Goal: Task Accomplishment & Management: Complete application form

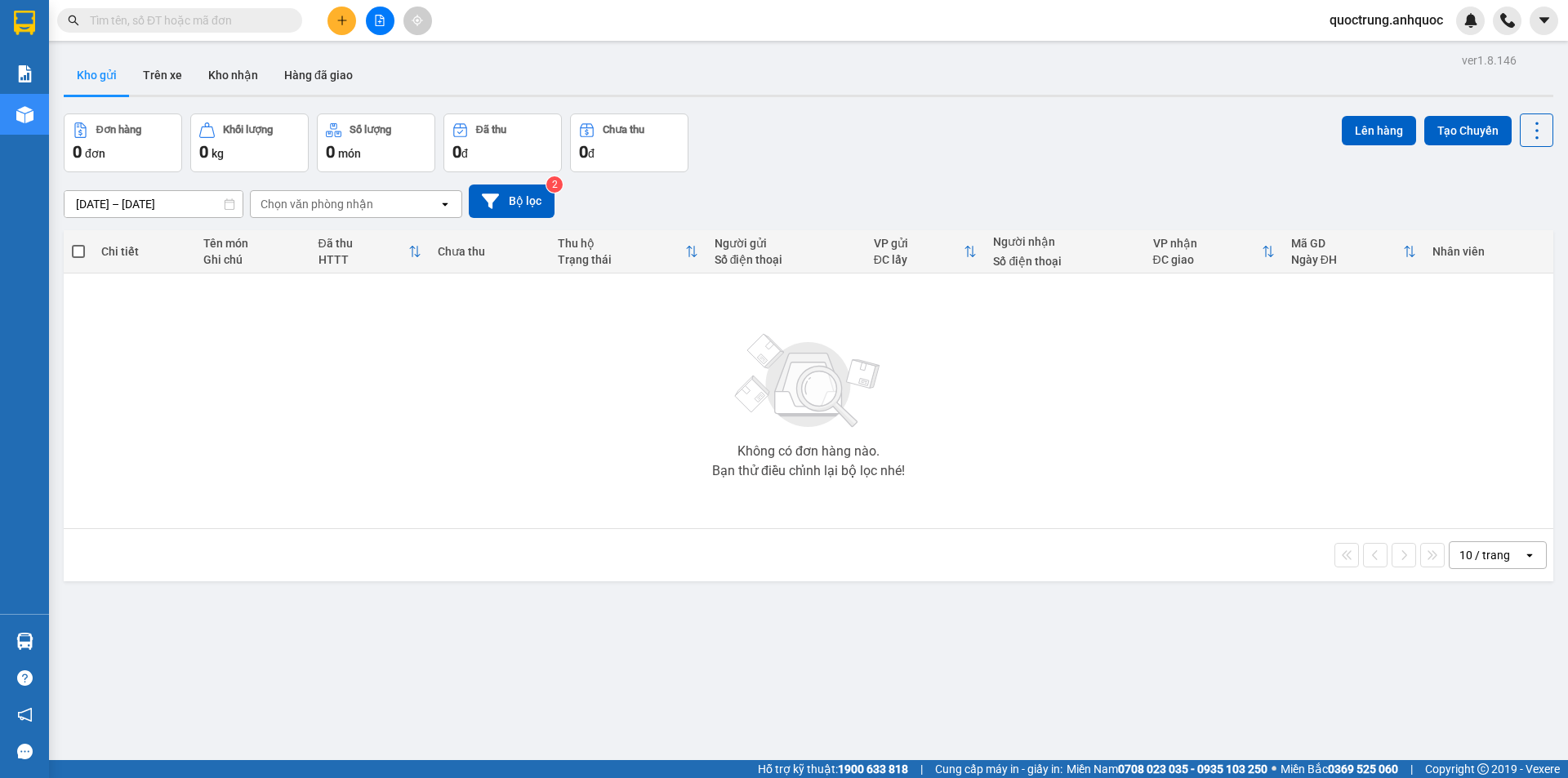
click at [331, 21] on button at bounding box center [342, 20] width 29 height 29
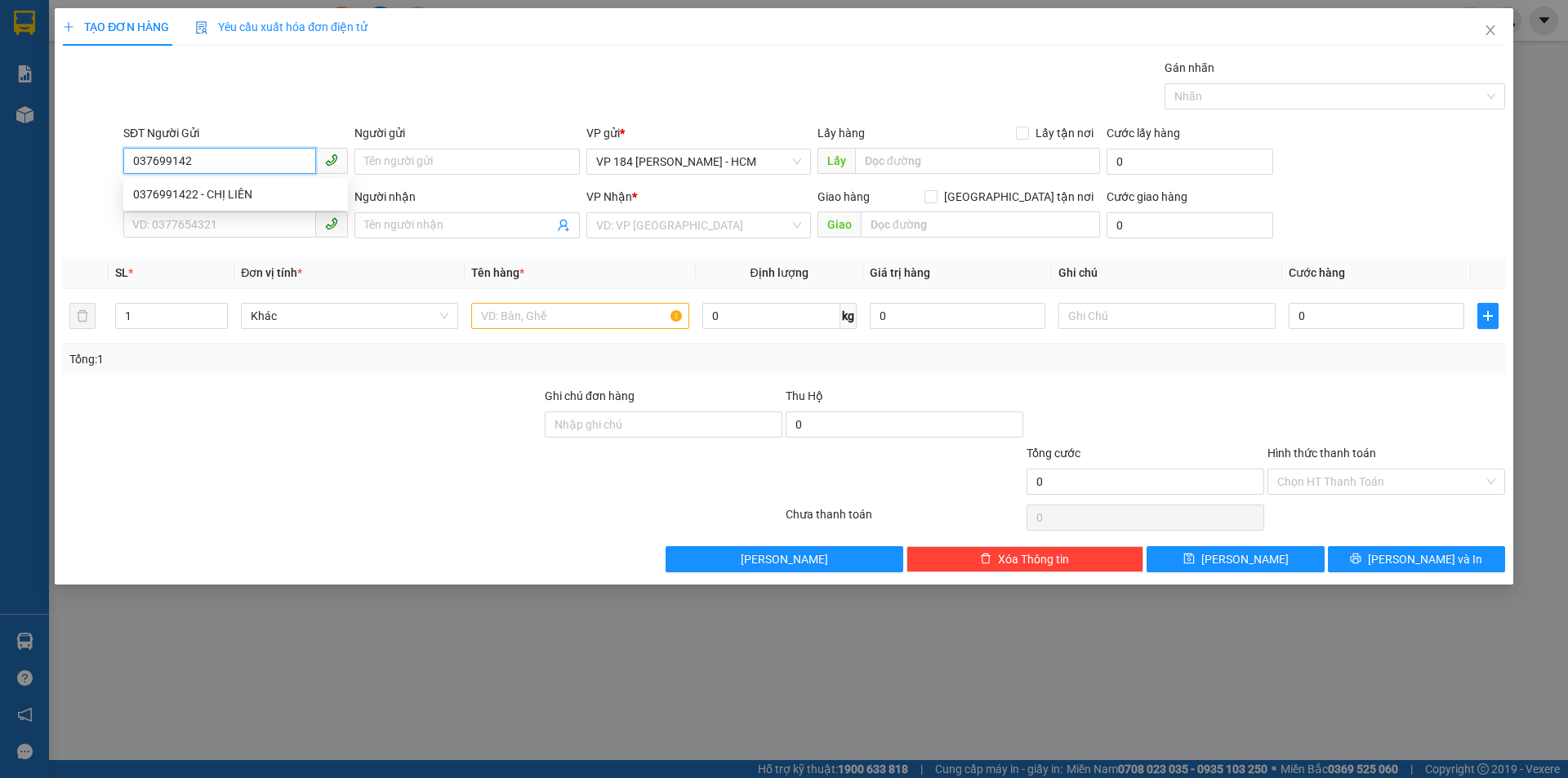
type input "0376991422"
click at [259, 193] on div "0376991422 - CHỊ LIÊN" at bounding box center [235, 194] width 205 height 18
type input "CHỊ LIÊN"
type input "0344684148"
type input "ANH QUI"
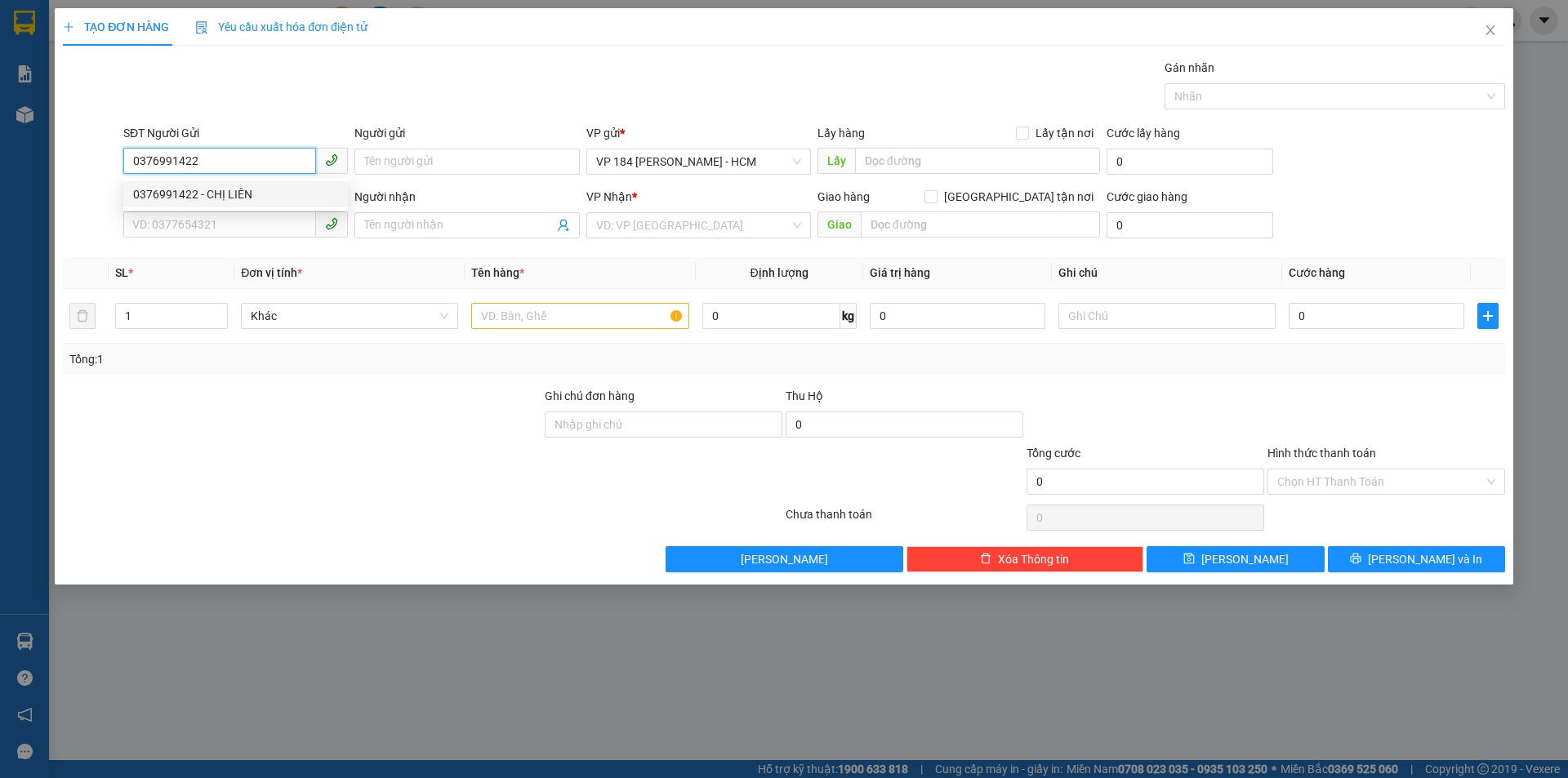
type input "VPVT"
type input "TM 9/10 THỦY"
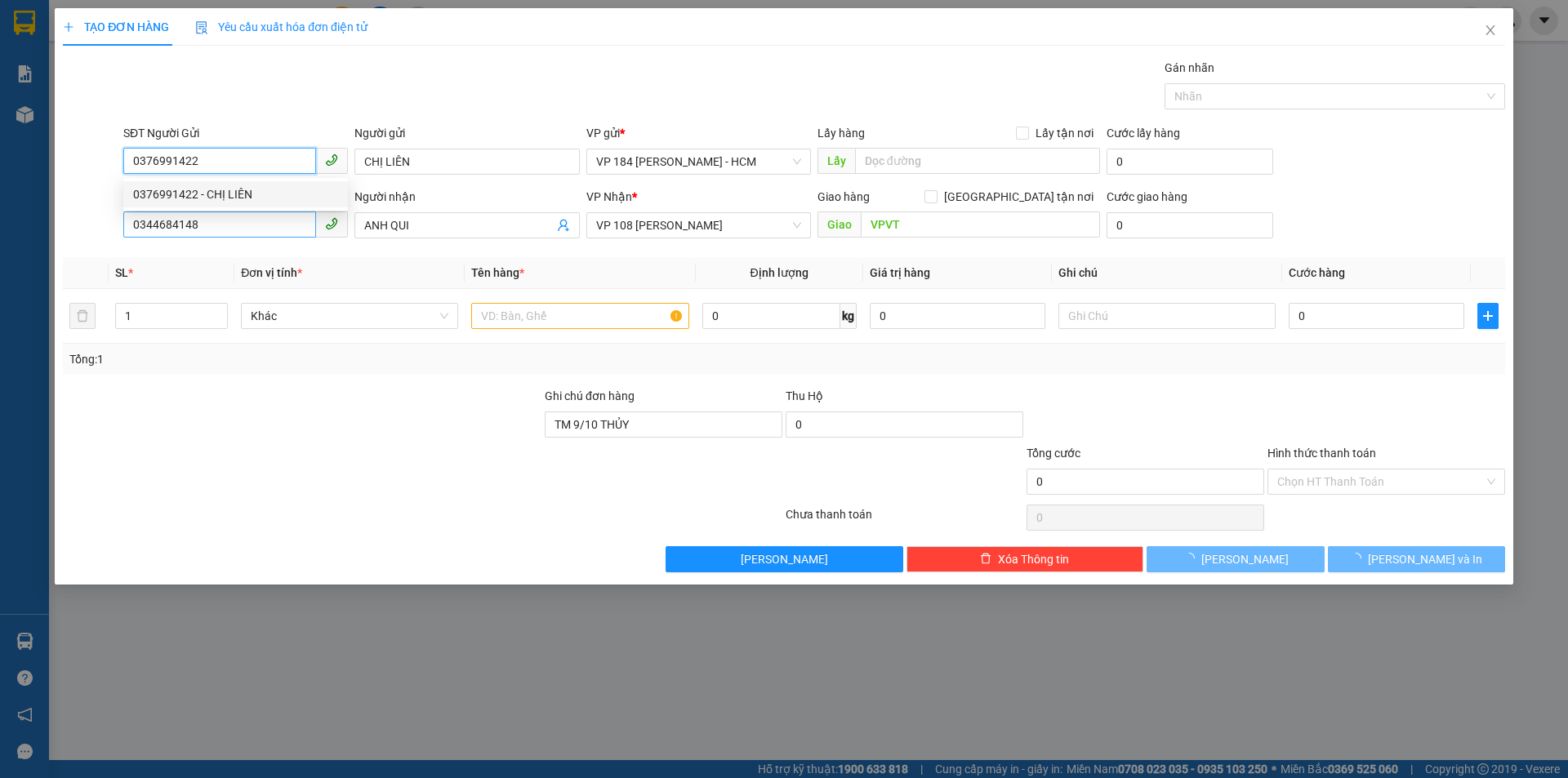
type input "30.000"
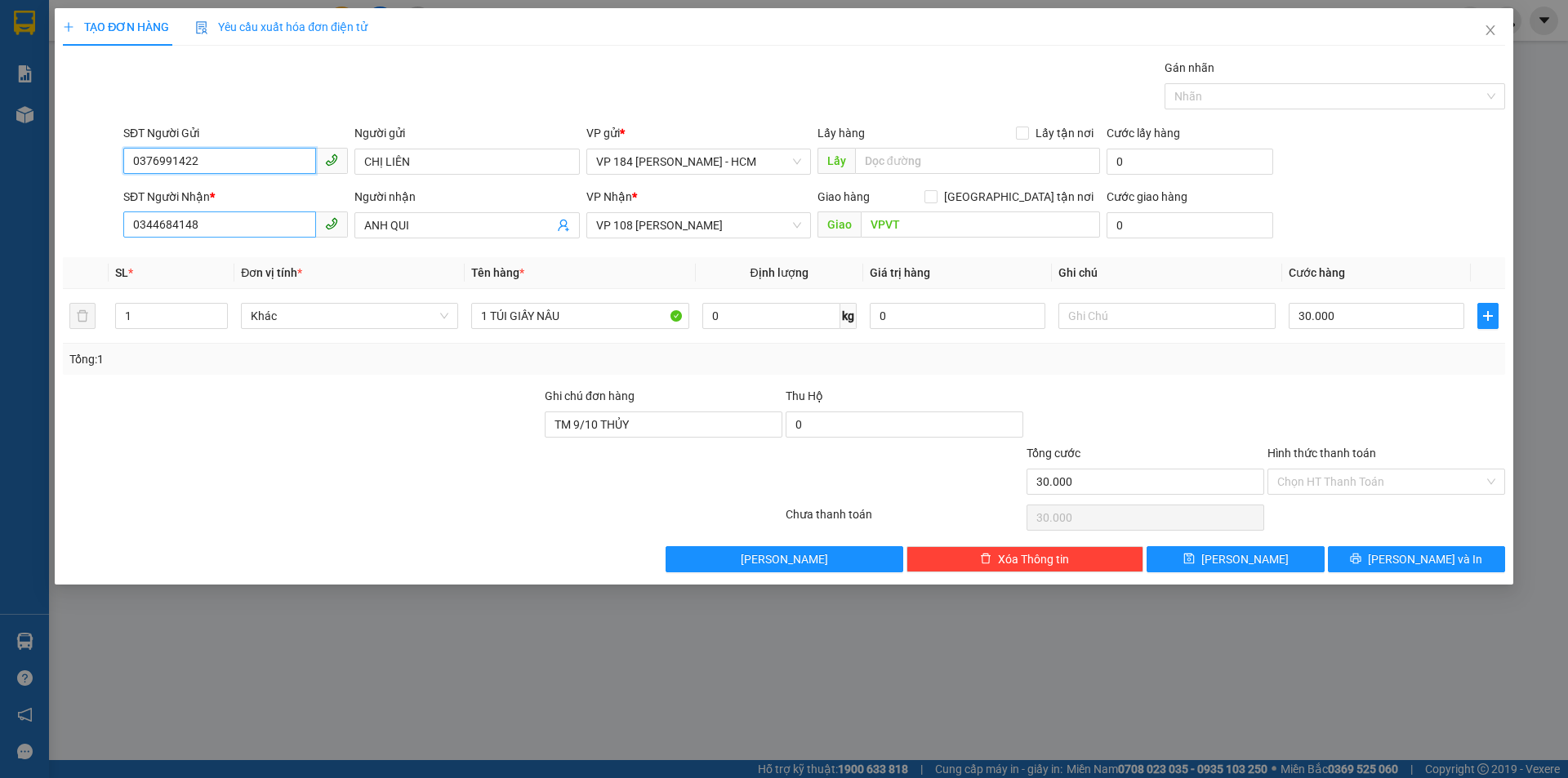
type input "0376991422"
click at [270, 222] on input "0344684148" at bounding box center [220, 224] width 193 height 26
click at [248, 186] on form "SĐT Người Gửi 0376991422 Người gửi CHỊ LIÊN VP gửi * VP 184 [PERSON_NAME] - HCM…" at bounding box center [784, 184] width 1442 height 121
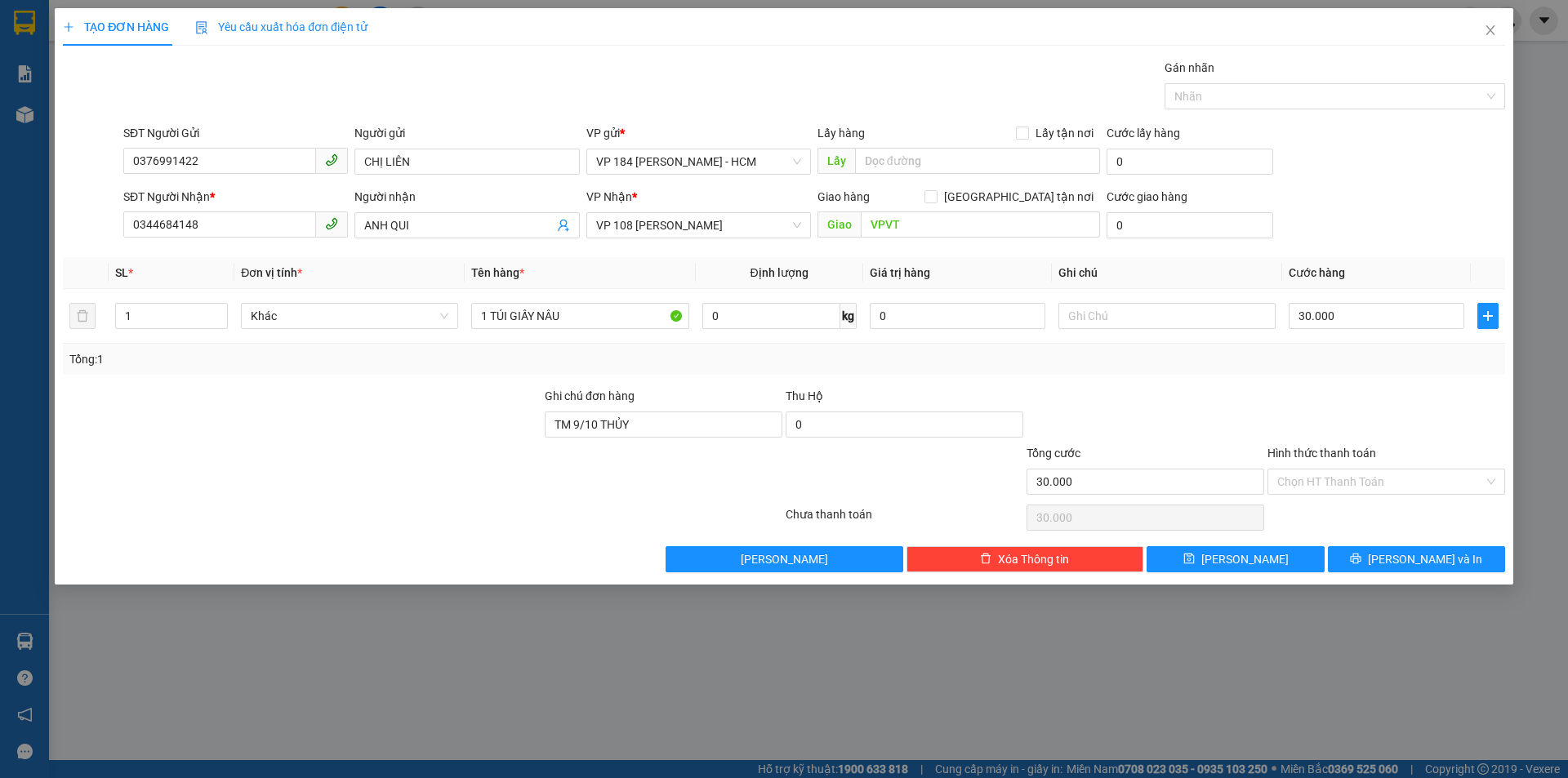
click at [241, 203] on div "SĐT Người Nhận *" at bounding box center [235, 196] width 224 height 18
drag, startPoint x: 553, startPoint y: 312, endPoint x: 597, endPoint y: 317, distance: 44.3
click at [554, 312] on input "1 TÚI GIẤY NÂU" at bounding box center [579, 316] width 217 height 26
drag, startPoint x: 549, startPoint y: 320, endPoint x: 394, endPoint y: 311, distance: 155.3
click at [394, 311] on tr "1 Khác 1 TÚI GIẤY NÂU 0 kg 0 30.000" at bounding box center [784, 316] width 1442 height 54
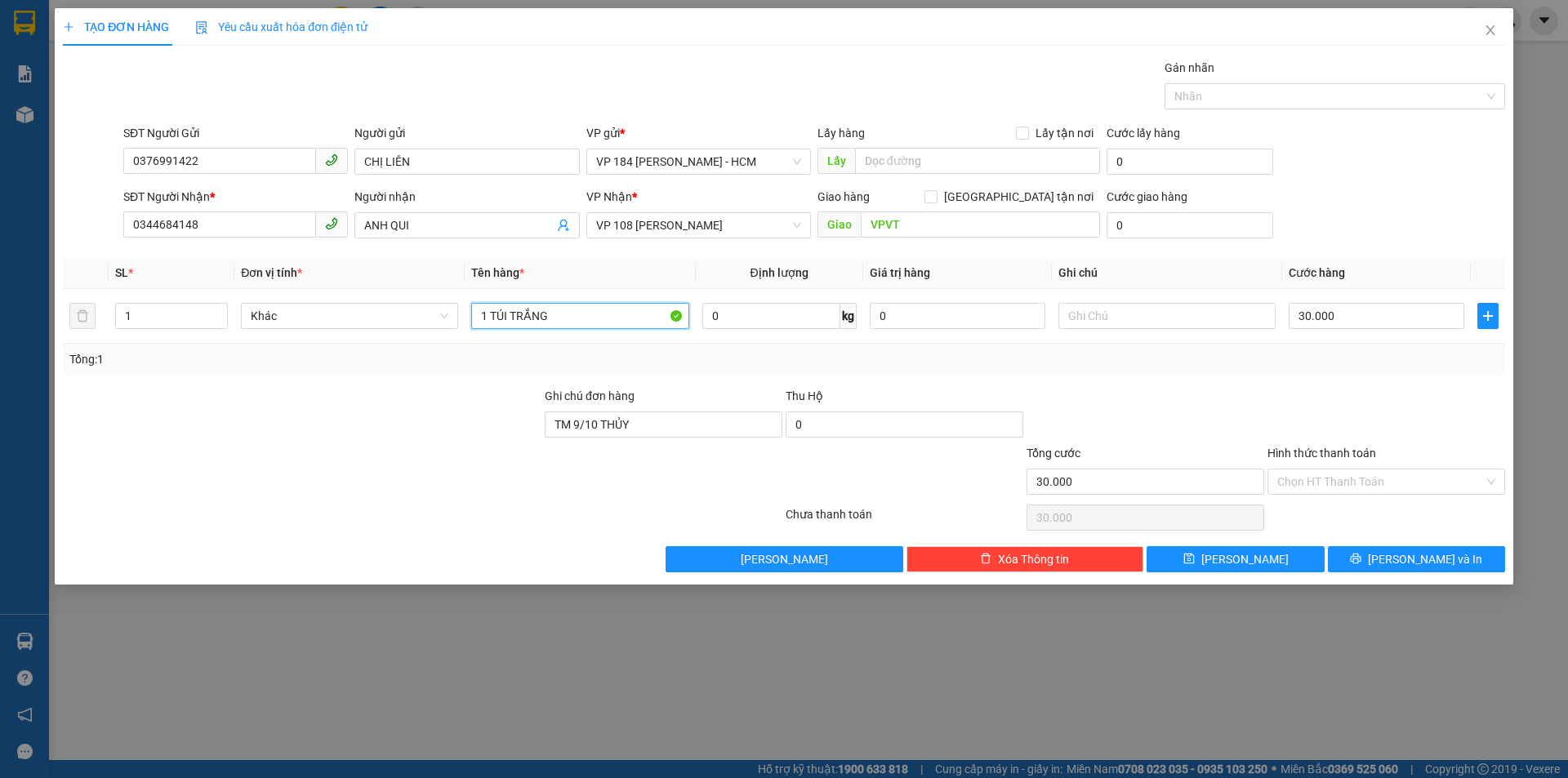
type input "1 TÚI TRẮNG"
click at [1403, 502] on div "Chọn HT Thanh Toán" at bounding box center [1386, 517] width 241 height 32
click at [1394, 481] on input "Hình thức thanh toán" at bounding box center [1381, 482] width 207 height 25
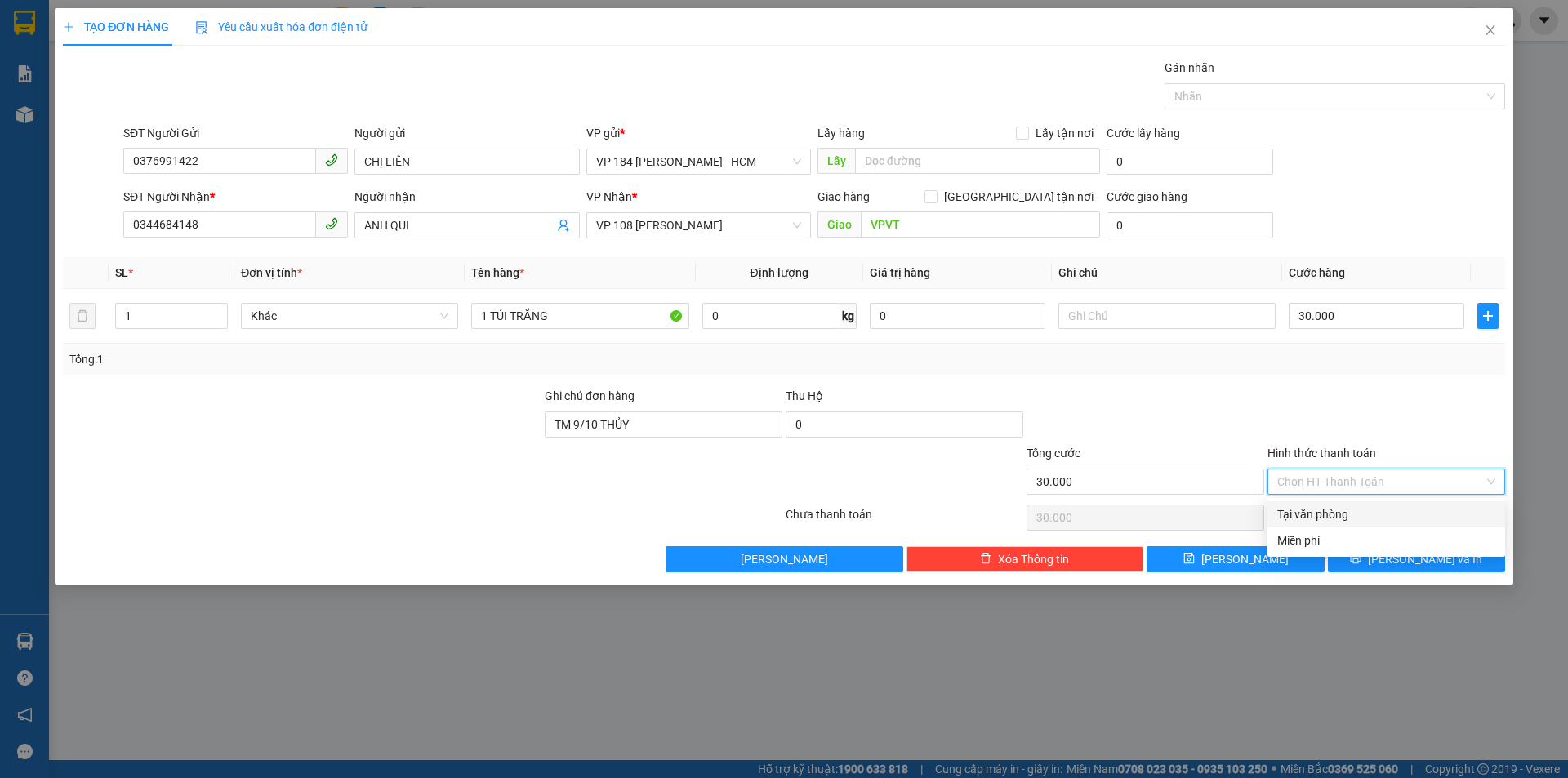
click at [1398, 515] on div "Tại văn phòng" at bounding box center [1386, 514] width 218 height 18
type input "0"
click at [1394, 550] on button "[PERSON_NAME] và In" at bounding box center [1417, 559] width 177 height 26
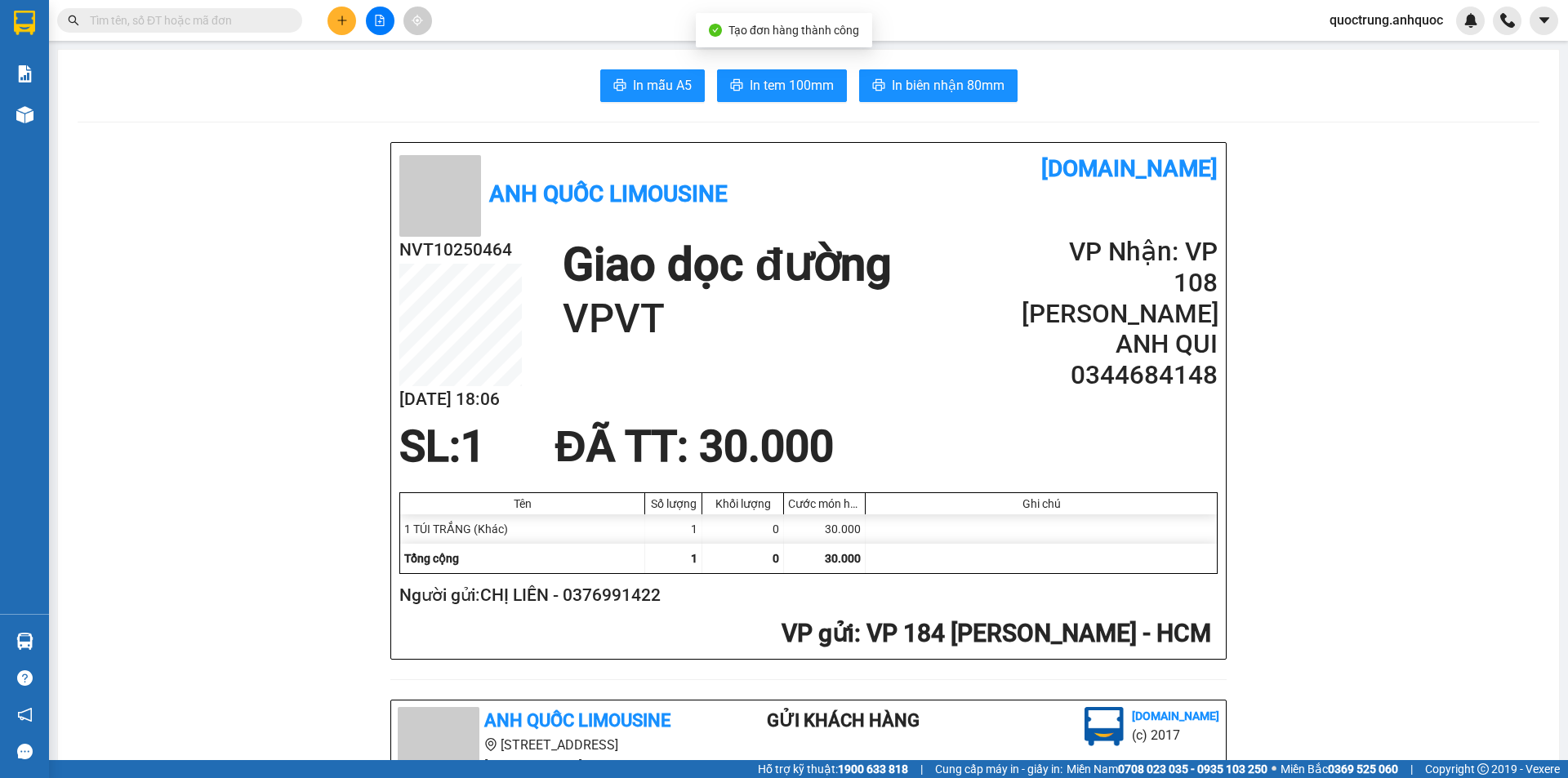
click at [937, 92] on span "In biên nhận 80mm" at bounding box center [948, 85] width 113 height 20
drag, startPoint x: 726, startPoint y: 72, endPoint x: 758, endPoint y: 82, distance: 33.5
click at [729, 73] on button "In tem 100mm" at bounding box center [782, 85] width 130 height 32
